Goal: Information Seeking & Learning: Learn about a topic

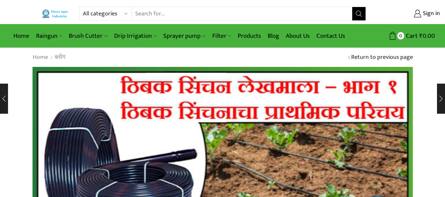
click at [172, 12] on input "Search input" at bounding box center [242, 13] width 220 height 13
click at [182, 16] on input "In drip what is diffrant" at bounding box center [242, 13] width 220 height 13
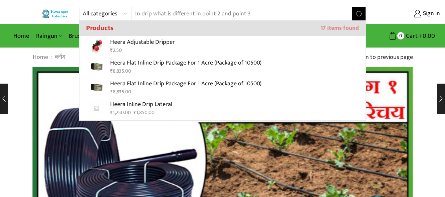
type input "In drip what is different in point 2 and point 3"
click at [352, 7] on button "Search" at bounding box center [358, 13] width 13 height 13
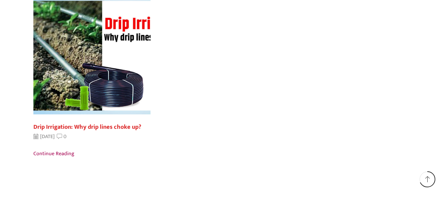
scroll to position [98, 0]
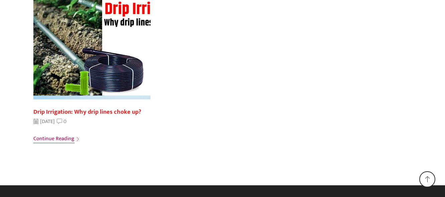
click at [54, 137] on span "Continue reading" at bounding box center [53, 138] width 41 height 9
click at [74, 138] on span "Continue reading" at bounding box center [53, 138] width 41 height 9
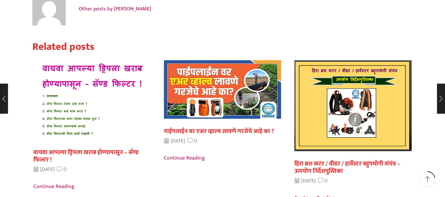
scroll to position [1235, 0]
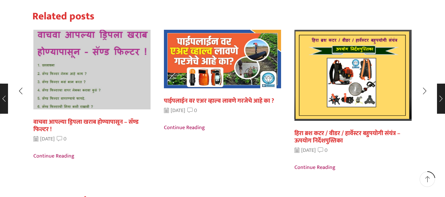
click at [76, 80] on img "1 / 5" at bounding box center [91, 69] width 129 height 87
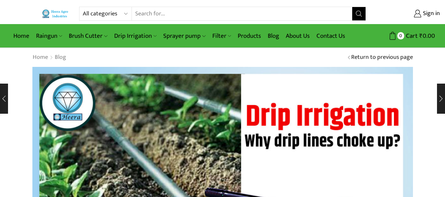
click at [168, 13] on input "Search input" at bounding box center [242, 13] width 220 height 13
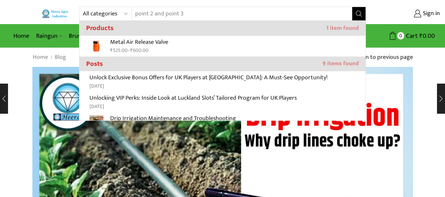
type input "point 2 and point 3"
click at [352, 7] on button "Search" at bounding box center [358, 13] width 13 height 13
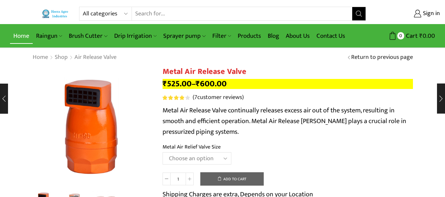
click at [18, 33] on link "Home" at bounding box center [21, 36] width 23 height 16
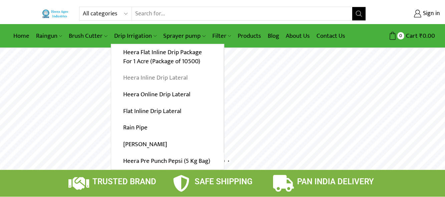
click at [171, 75] on link "Heera Inline Drip Lateral" at bounding box center [167, 77] width 112 height 17
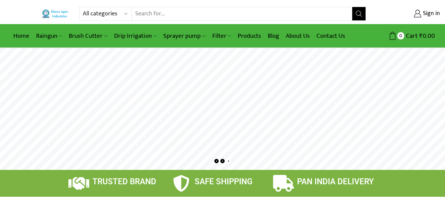
click at [169, 13] on input "Search input" at bounding box center [242, 13] width 220 height 13
type input "Finolex pepsi drip"
click at [352, 7] on button "Search" at bounding box center [358, 13] width 13 height 13
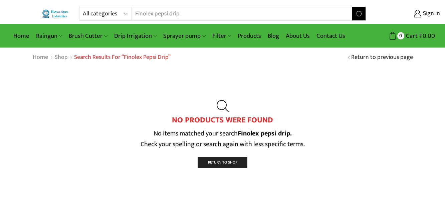
click at [188, 14] on input "Finolex pepsi drip" at bounding box center [238, 13] width 212 height 13
type input "F"
type input "pepsi drip"
click at [352, 7] on button "Search" at bounding box center [358, 13] width 13 height 13
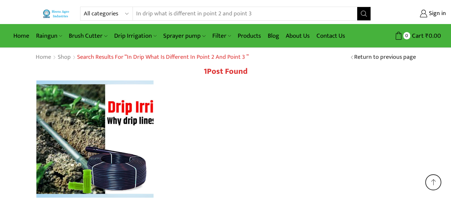
scroll to position [95, 0]
